Goal: Communication & Community: Answer question/provide support

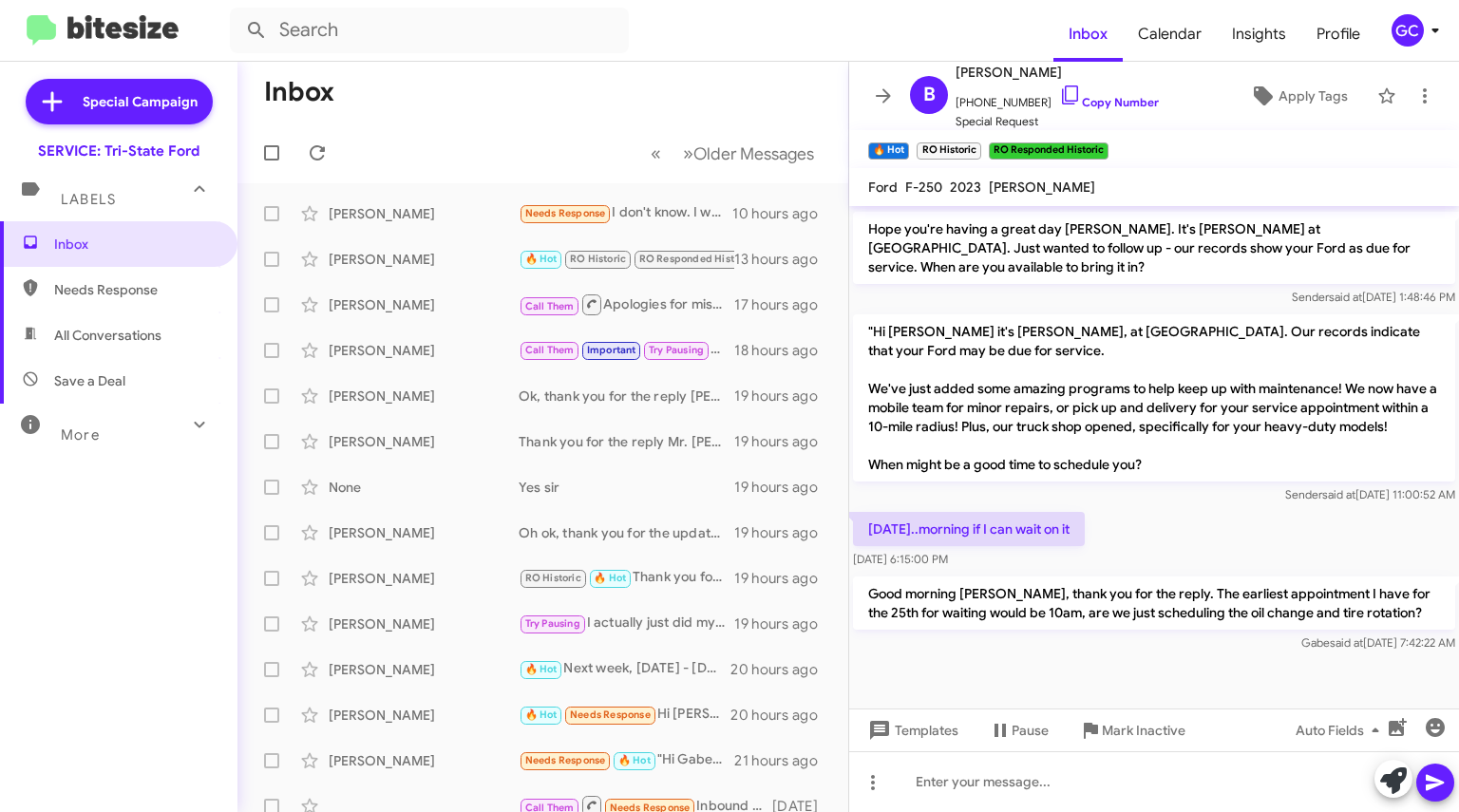
scroll to position [486, 0]
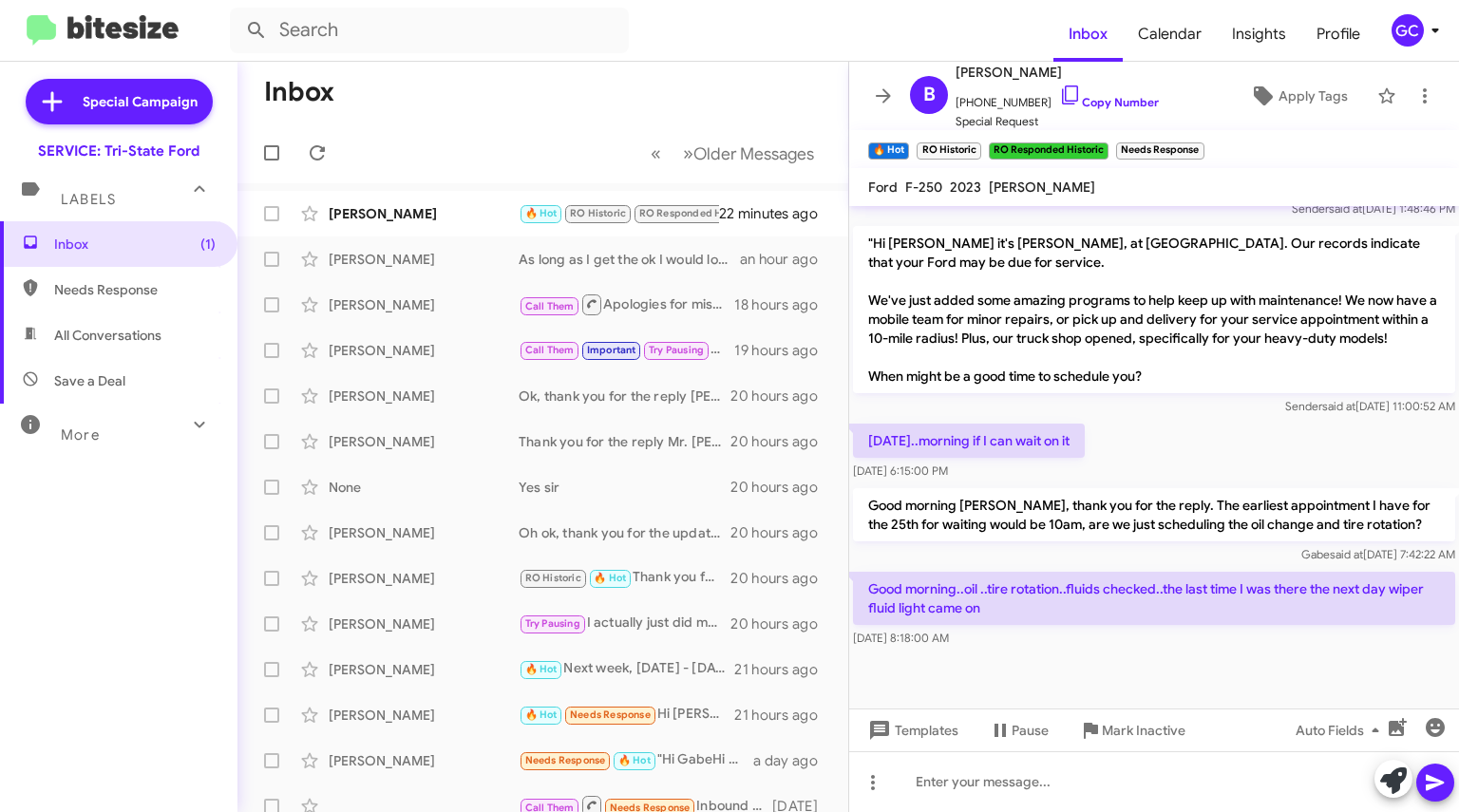
scroll to position [574, 0]
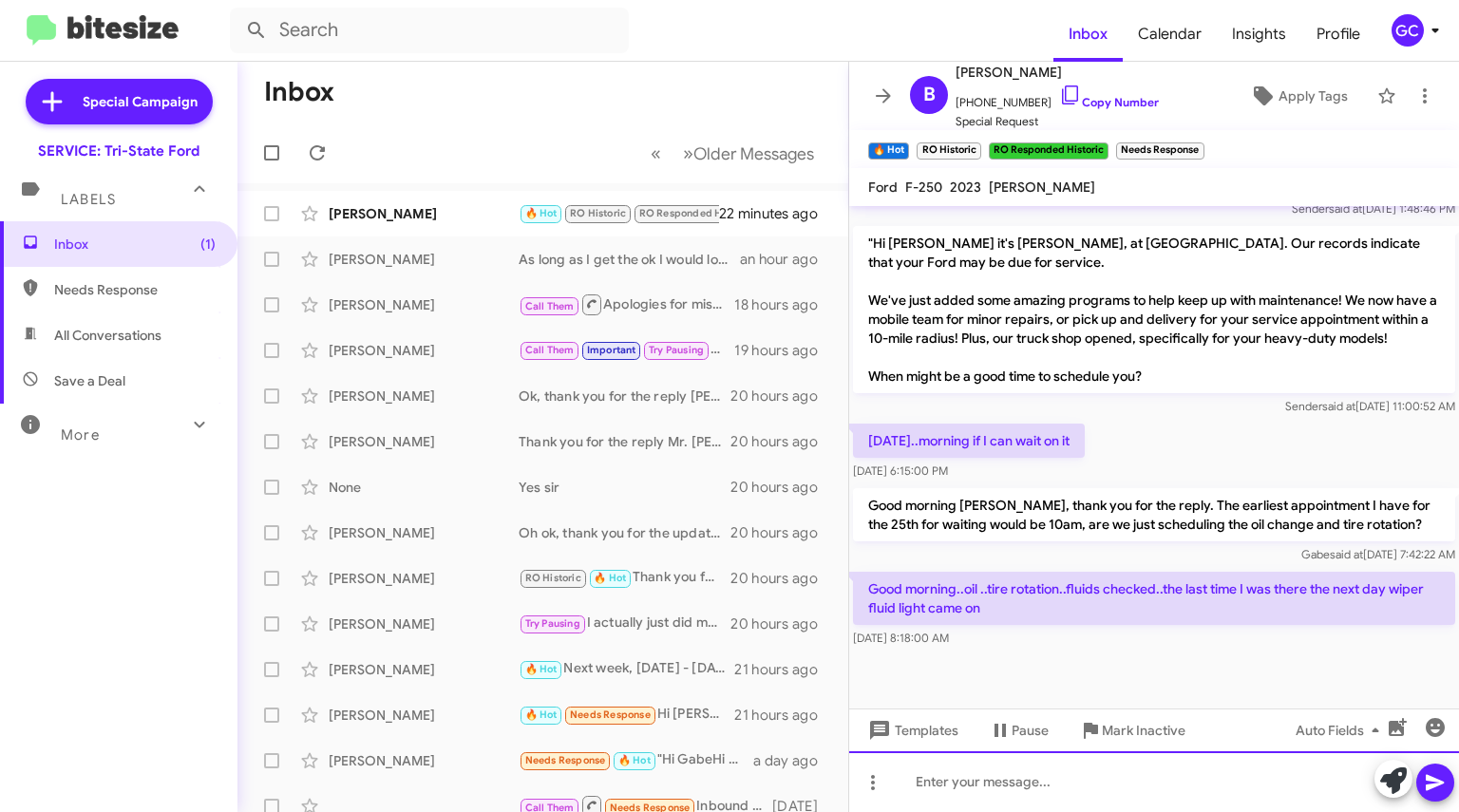
click at [1017, 786] on div at bounding box center [1154, 781] width 610 height 61
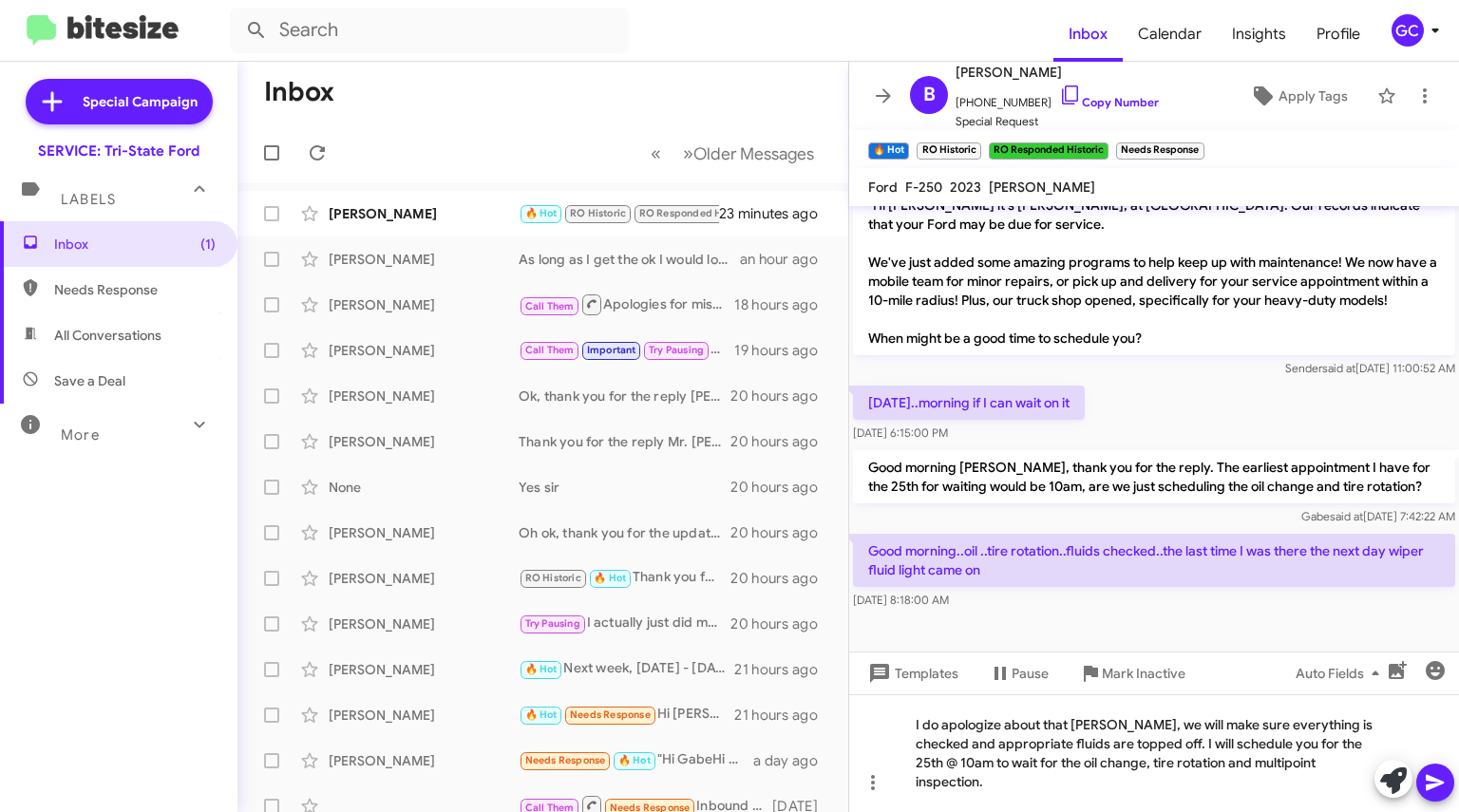
click at [1075, 91] on span "+14433090169 Copy Number" at bounding box center [1057, 98] width 203 height 29
click at [1075, 92] on span "+14433090169 Copy Number" at bounding box center [1057, 98] width 203 height 29
click at [1067, 101] on link "Copy Number" at bounding box center [1109, 102] width 100 height 14
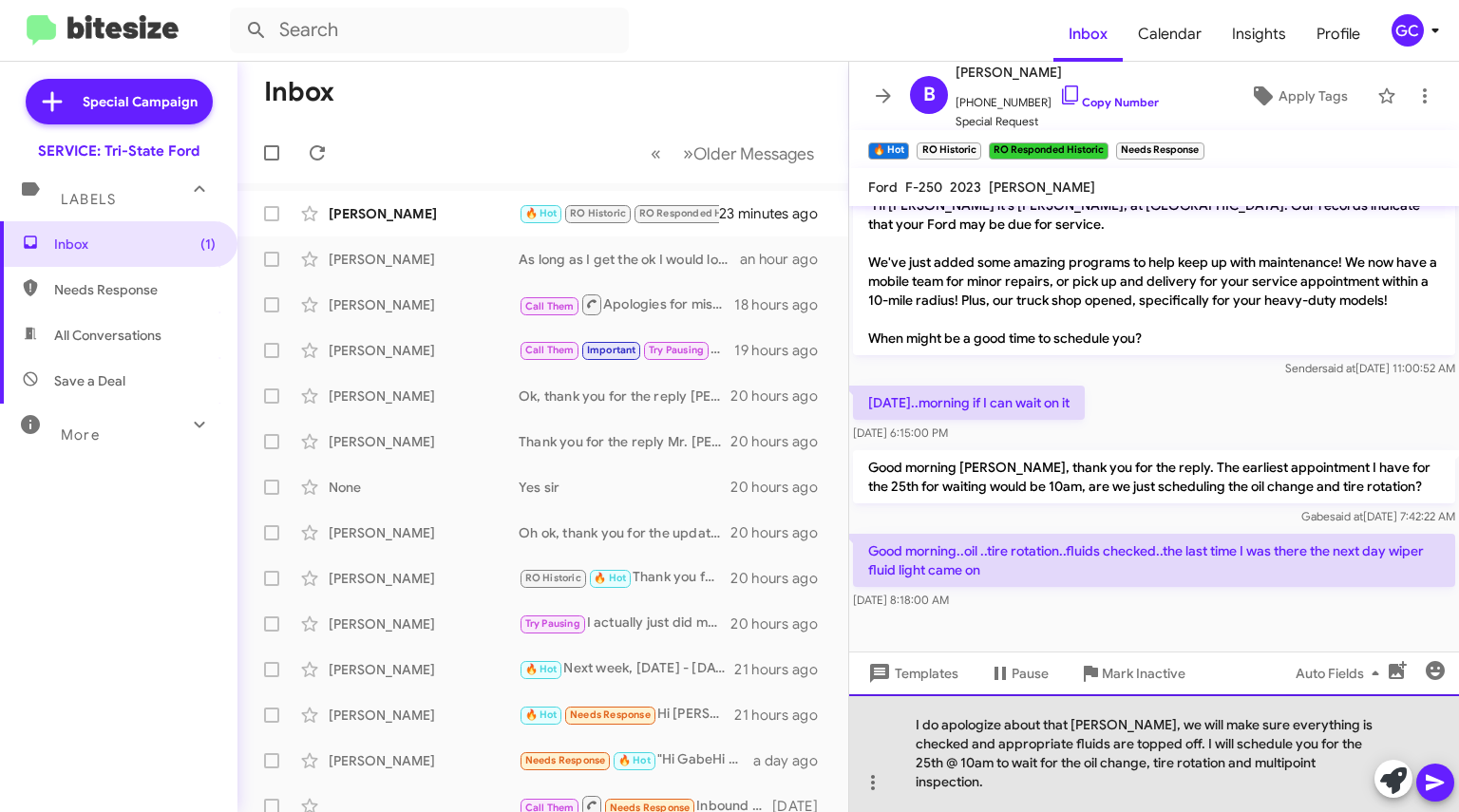
click at [1015, 785] on div "I do apologize about that Mr. Bruce, we will make sure everything is checked an…" at bounding box center [1154, 753] width 610 height 118
drag, startPoint x: 1015, startPoint y: 785, endPoint x: 997, endPoint y: 780, distance: 18.7
click at [997, 780] on div "I do apologize about that Mr. Bruce, we will make sure everything is checked an…" at bounding box center [1154, 753] width 610 height 118
click at [1019, 780] on div "I do apologize about that Mr. Bruce, we will make sure everything is checked an…" at bounding box center [1154, 753] width 610 height 118
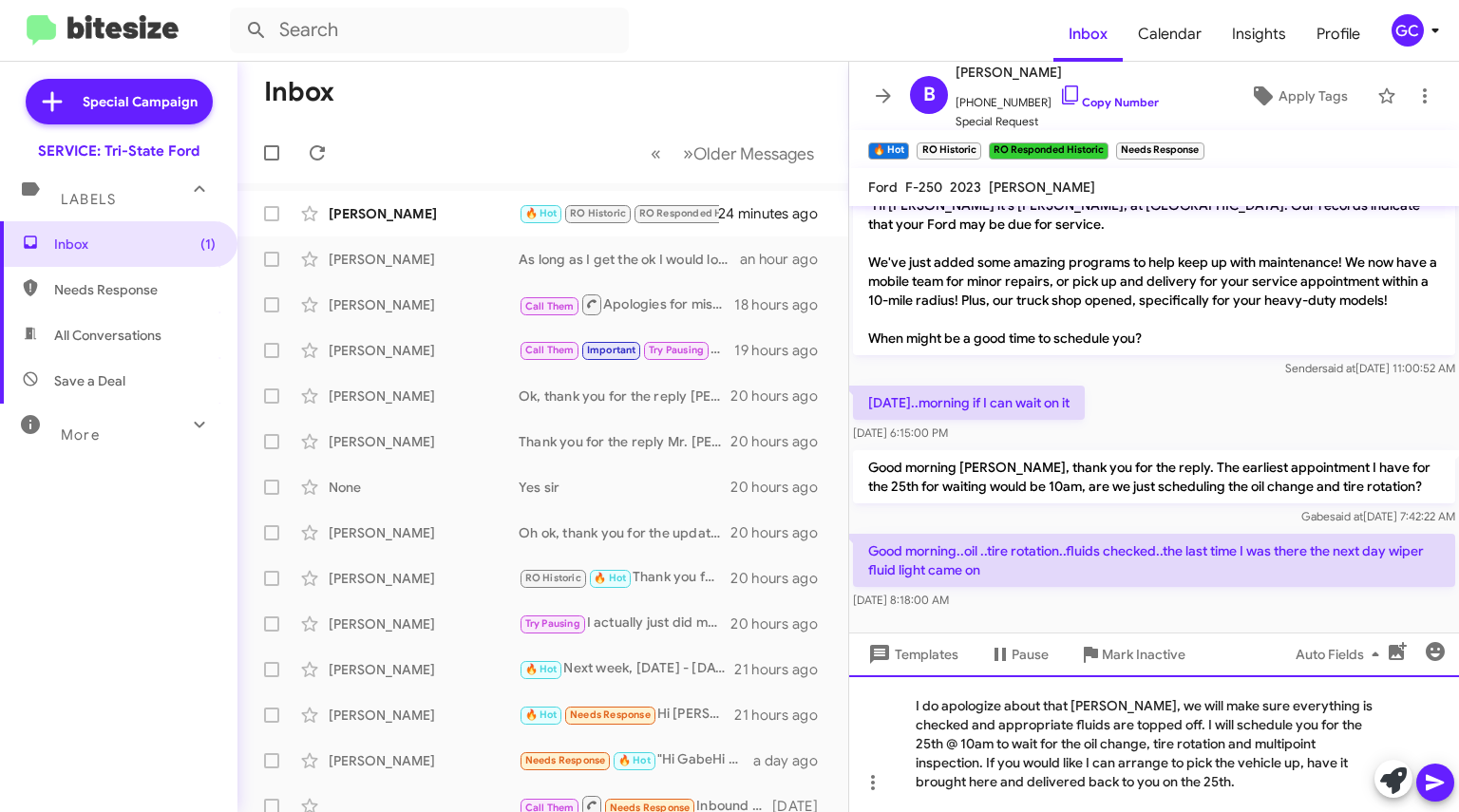
click at [998, 781] on div "I do apologize about that Mr. Bruce, we will make sure everything is checked an…" at bounding box center [1154, 744] width 610 height 137
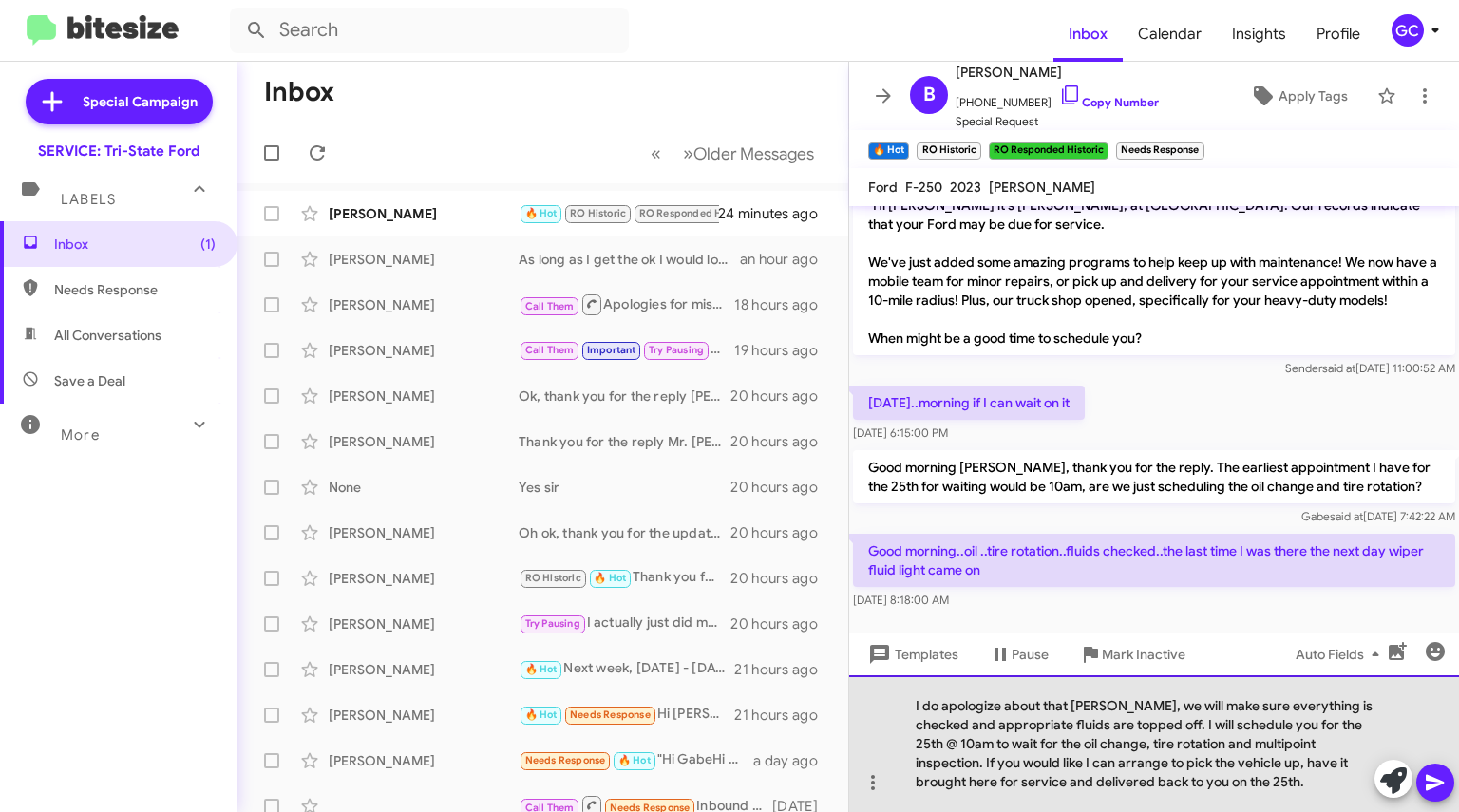
click at [1320, 776] on div "I do apologize about that Mr. Bruce, we will make sure everything is checked an…" at bounding box center [1154, 744] width 610 height 137
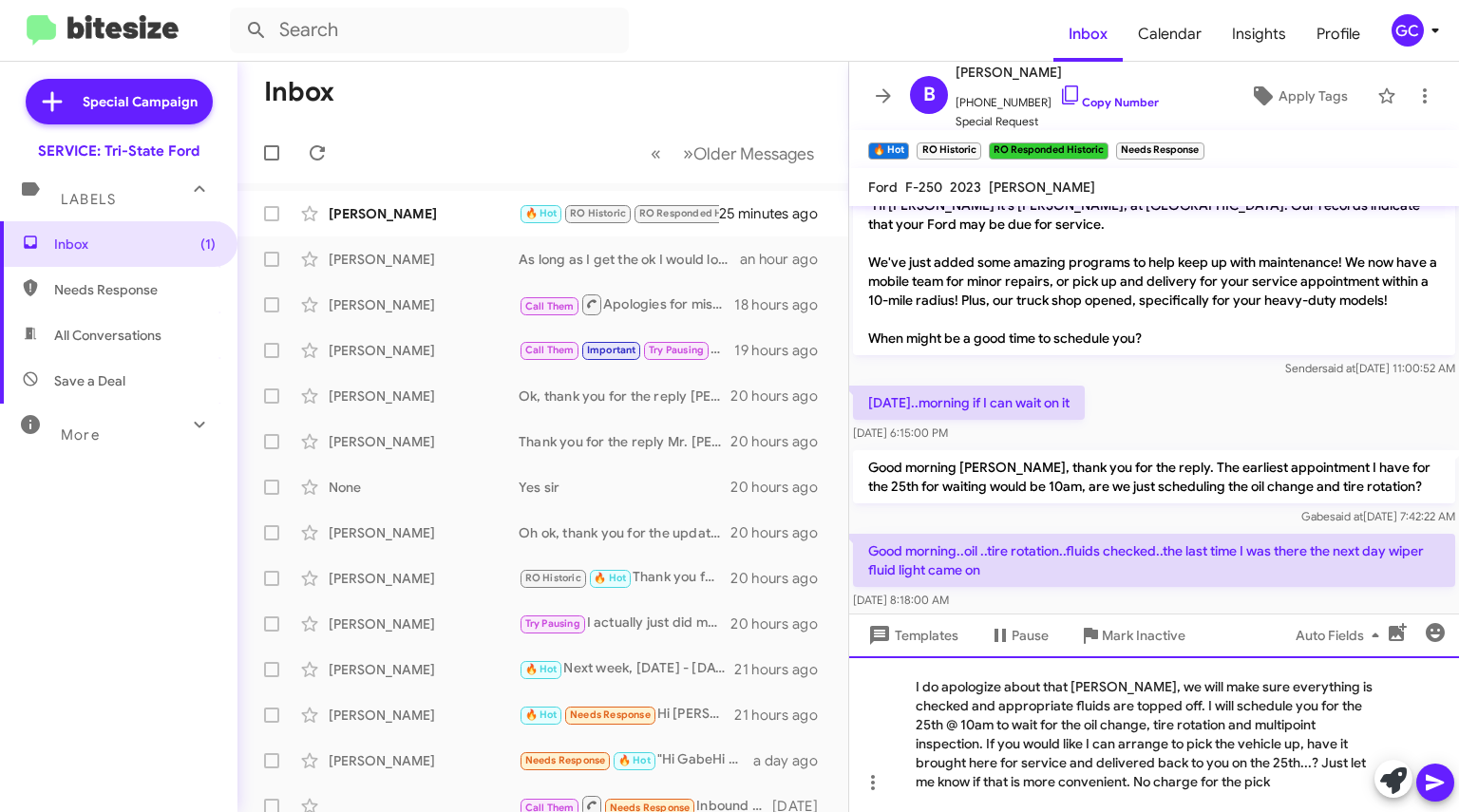
click at [1320, 776] on div "I do apologize about that Mr. Bruce, we will make sure everything is checked an…" at bounding box center [1154, 734] width 610 height 156
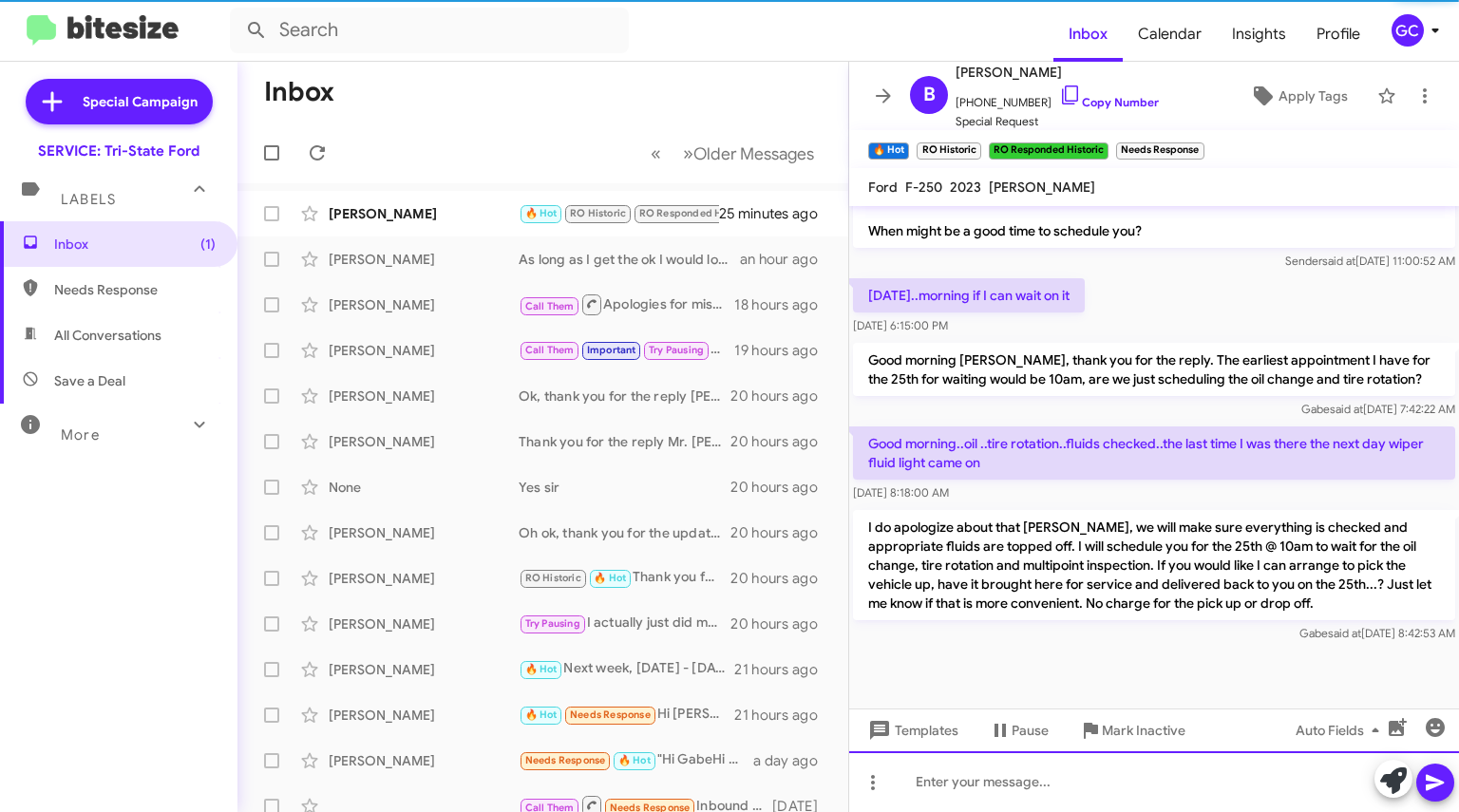
scroll to position [720, 0]
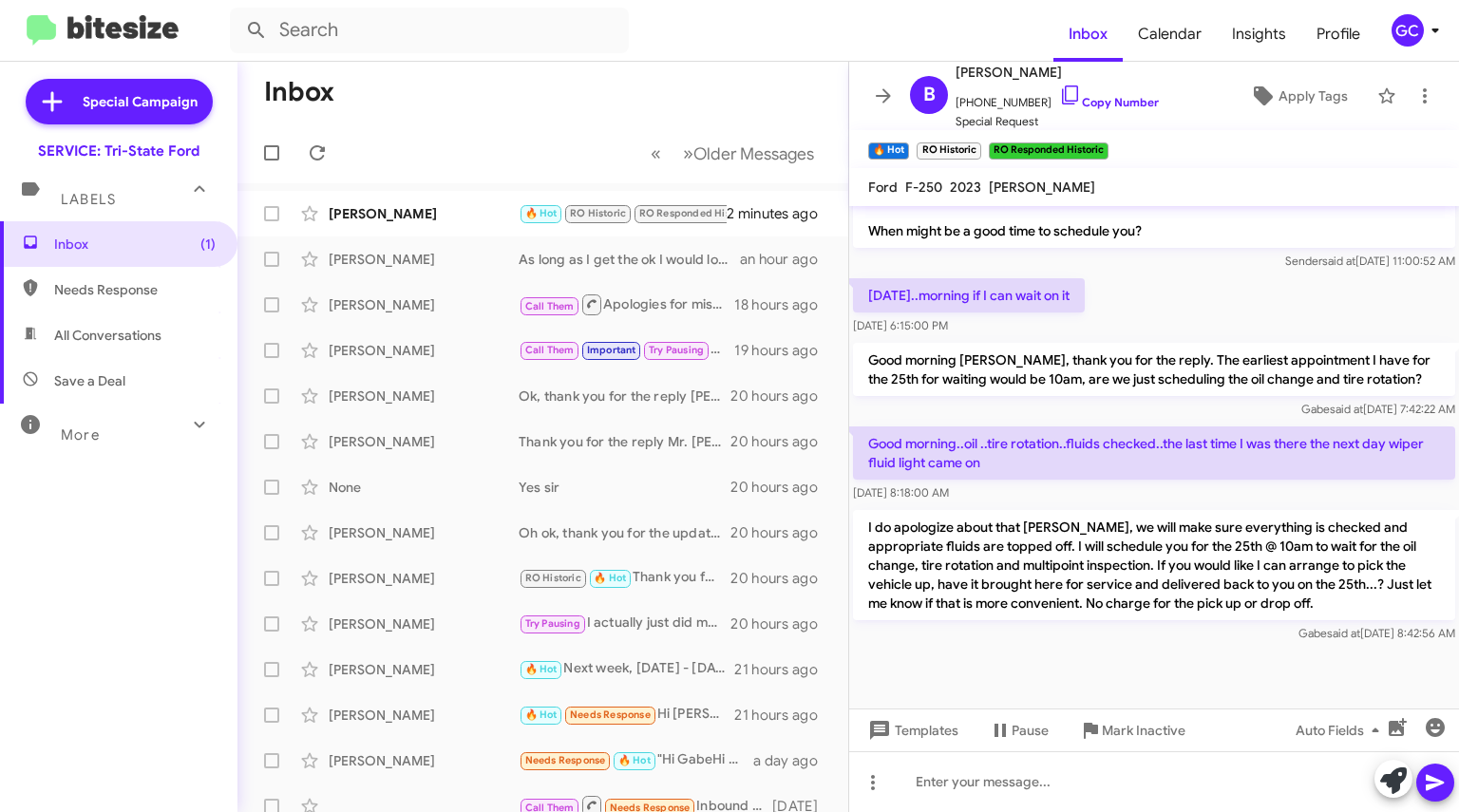
scroll to position [720, 0]
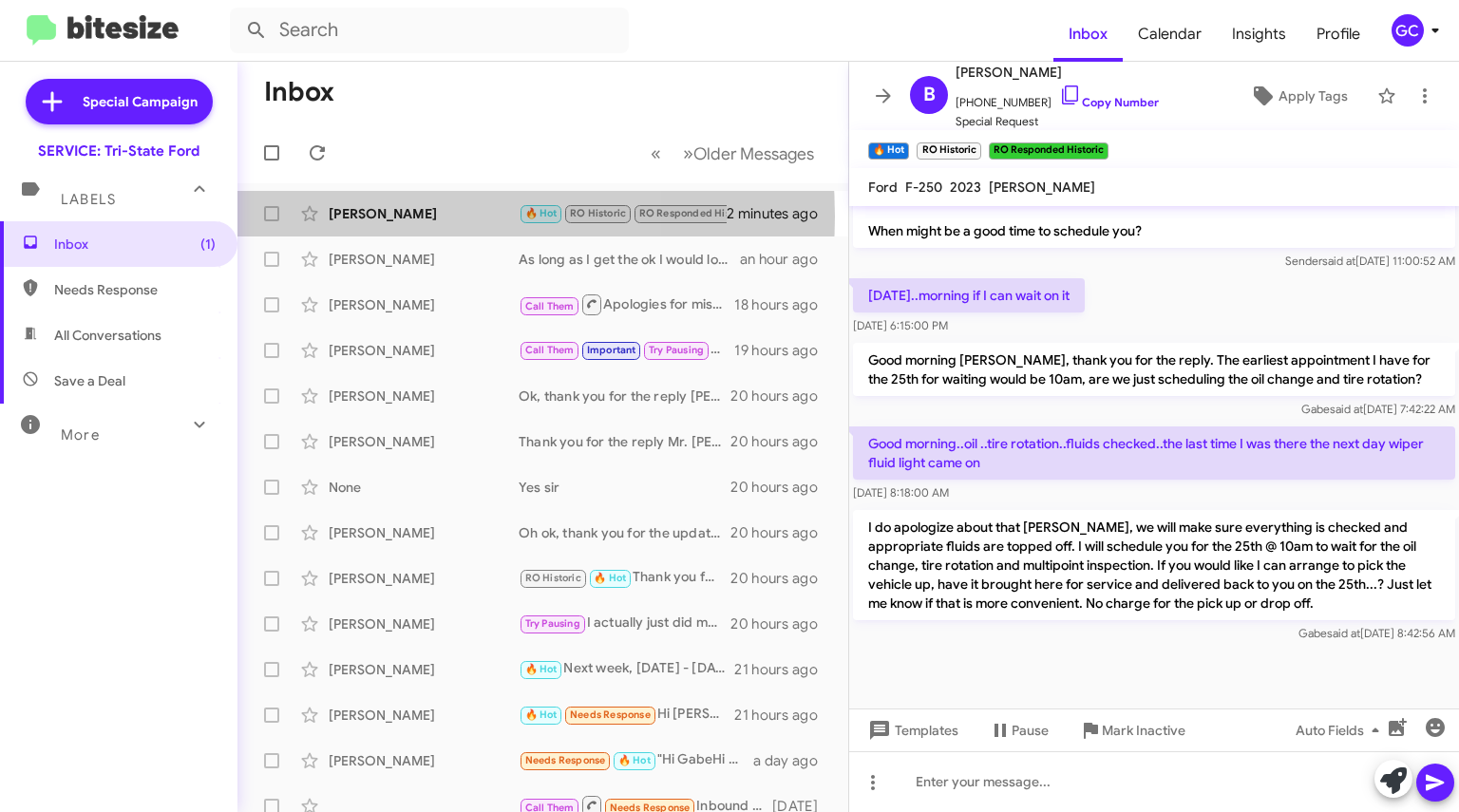
click at [385, 216] on div "[PERSON_NAME]" at bounding box center [423, 214] width 190 height 19
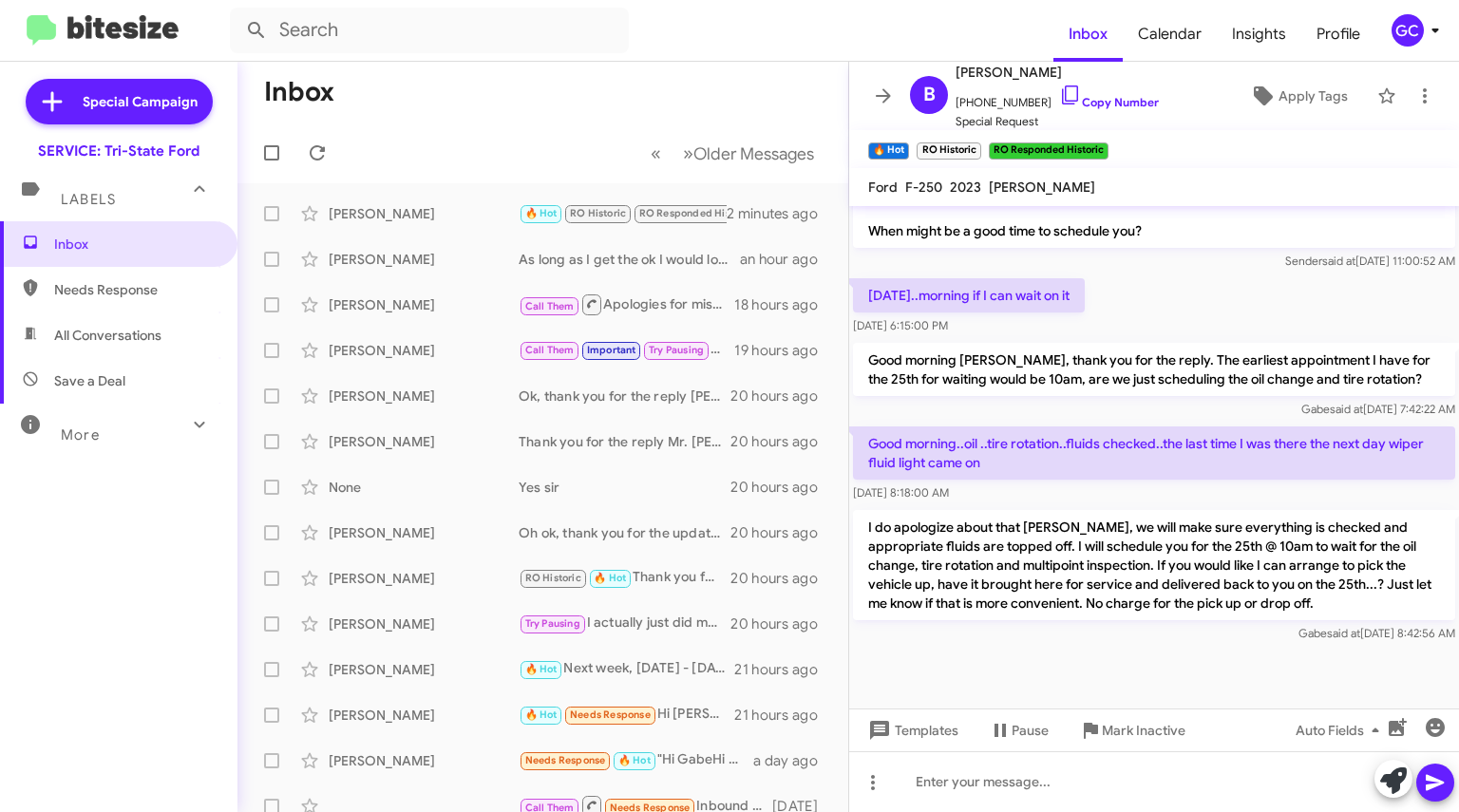
click at [401, 216] on div "[PERSON_NAME]" at bounding box center [423, 214] width 190 height 19
